Goal: Check status: Check status

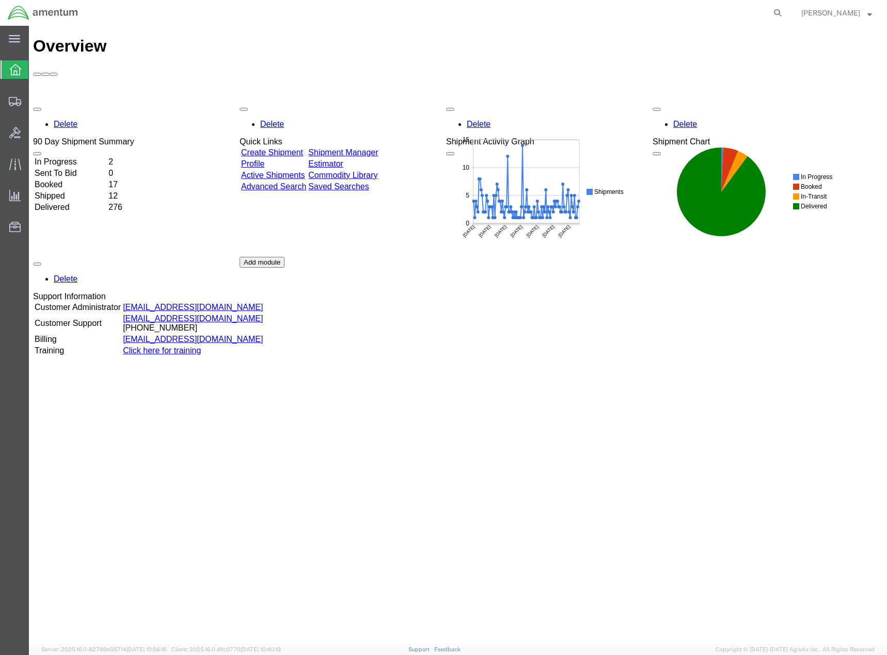
click at [69, 202] on td "Delivered" at bounding box center [70, 207] width 73 height 10
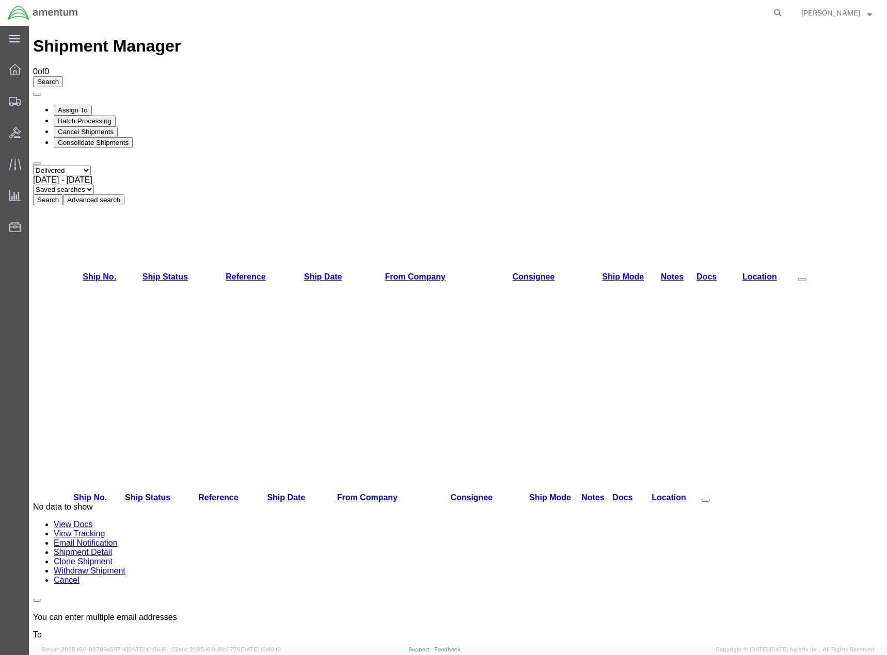
click at [63, 195] on button "Search" at bounding box center [48, 200] width 30 height 11
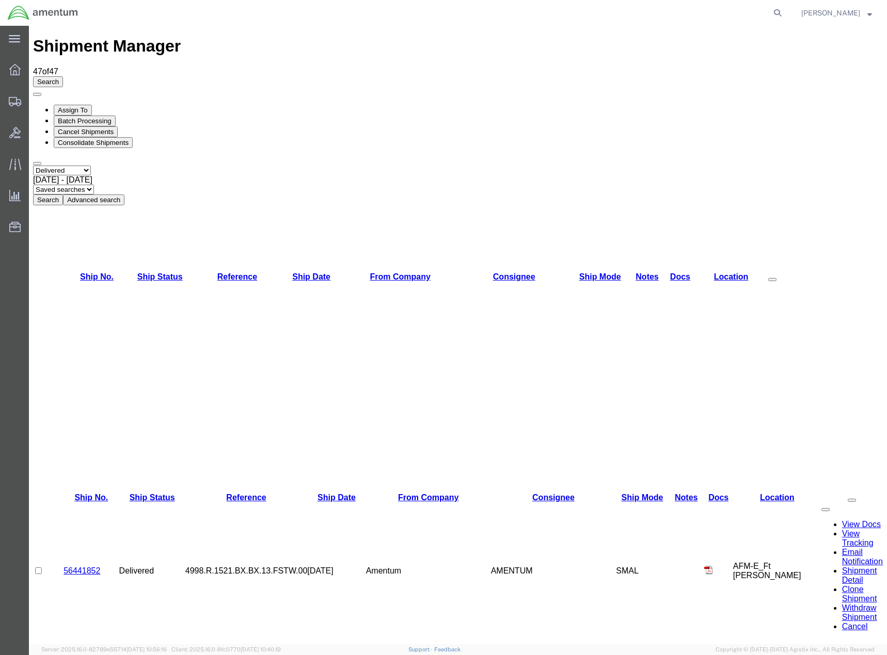
click at [772, 280] on span at bounding box center [772, 280] width 0 height 0
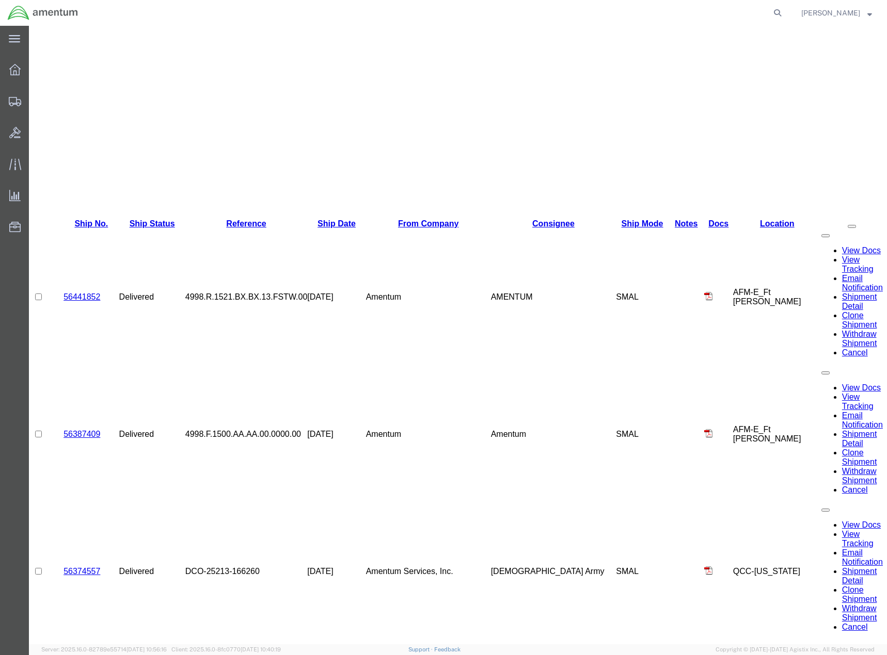
scroll to position [277, 0]
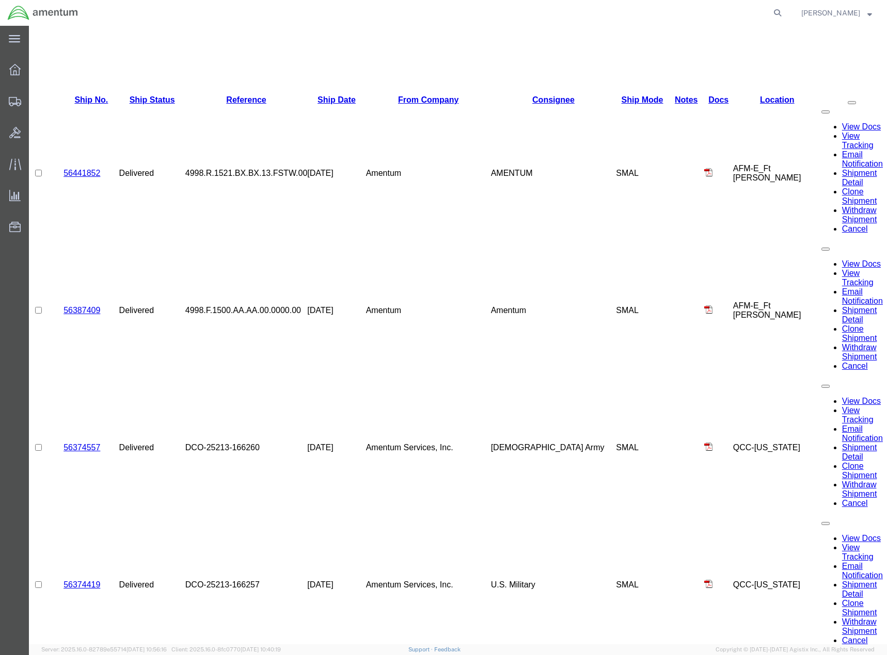
scroll to position [412, 0]
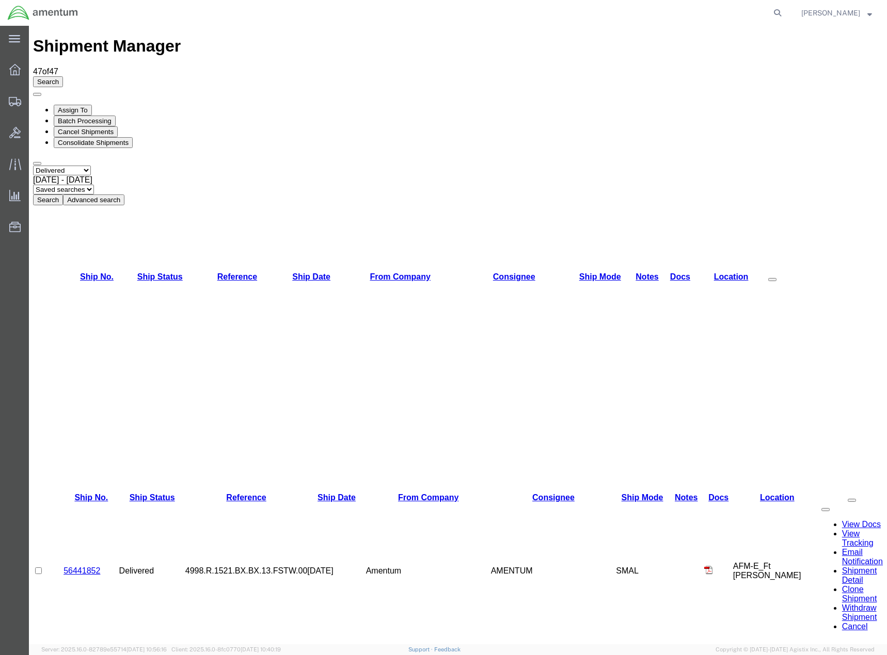
click at [423, 76] on div "Search Assign To Batch Processing Cancel Shipments Consolidate Shipments Select…" at bounding box center [458, 140] width 850 height 129
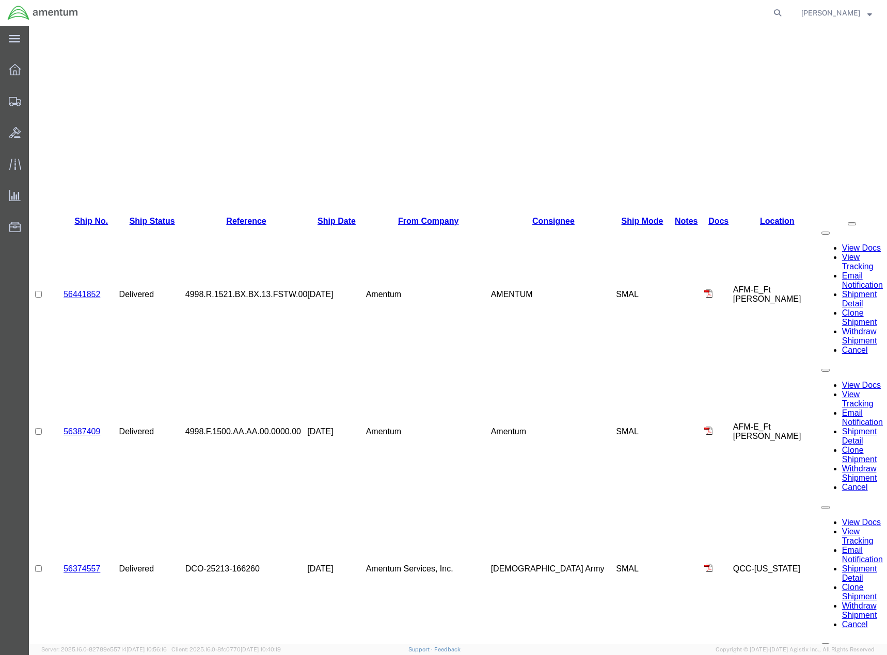
drag, startPoint x: 423, startPoint y: 55, endPoint x: 680, endPoint y: 69, distance: 257.4
